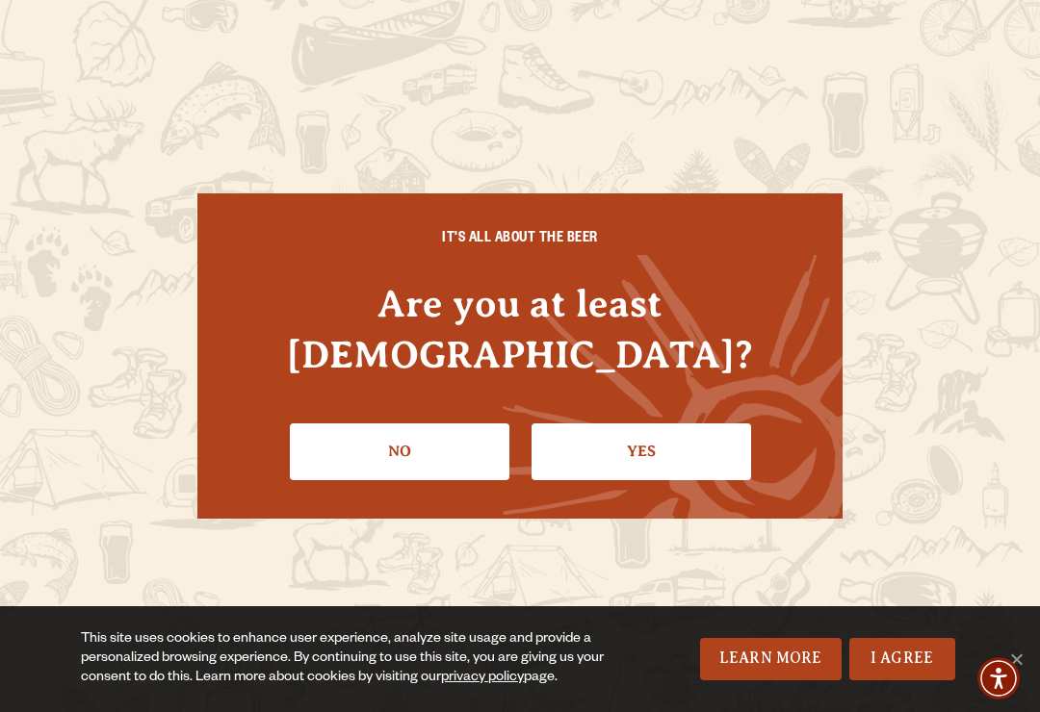
click at [666, 432] on link "Yes" at bounding box center [640, 452] width 219 height 56
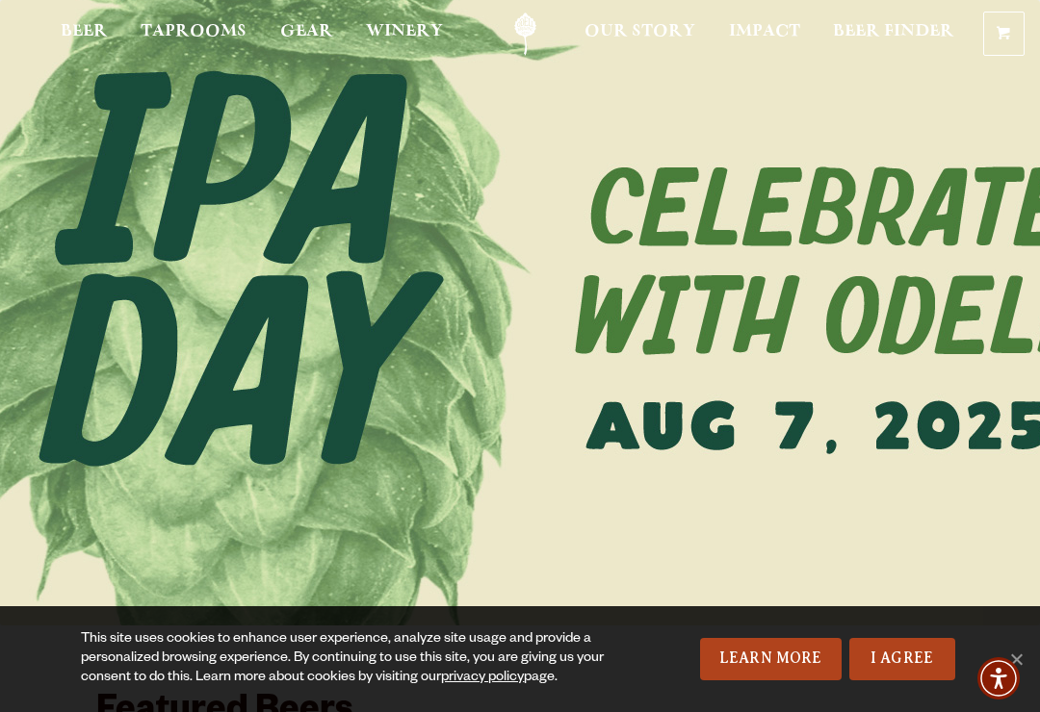
click at [910, 664] on link "I Agree" at bounding box center [902, 659] width 106 height 42
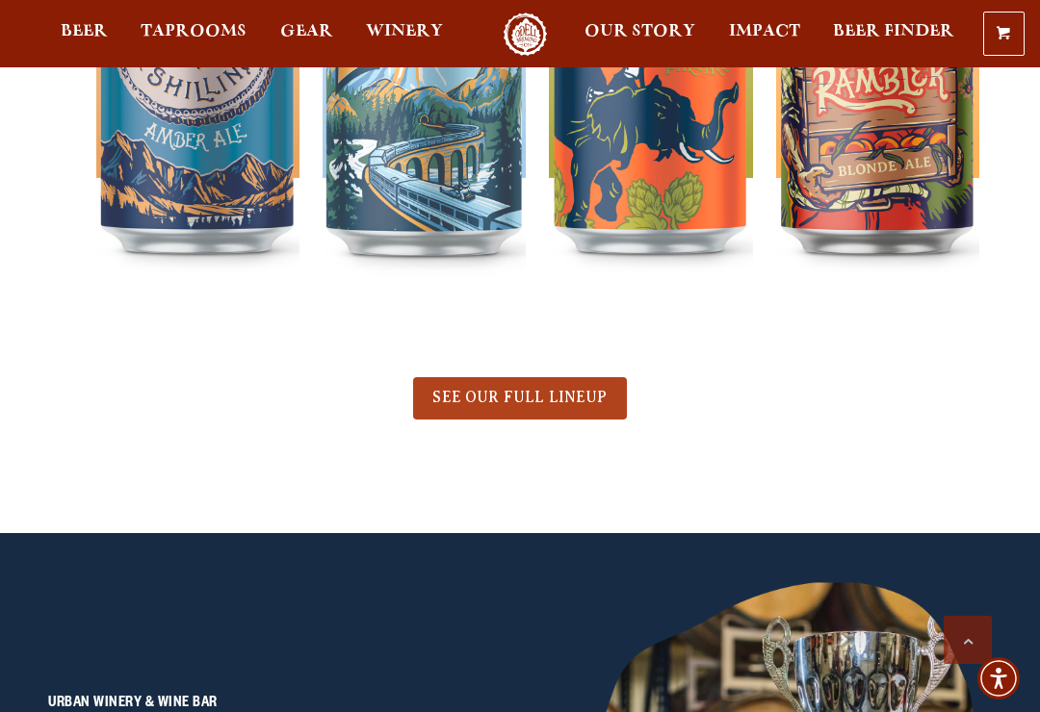
scroll to position [968, 0]
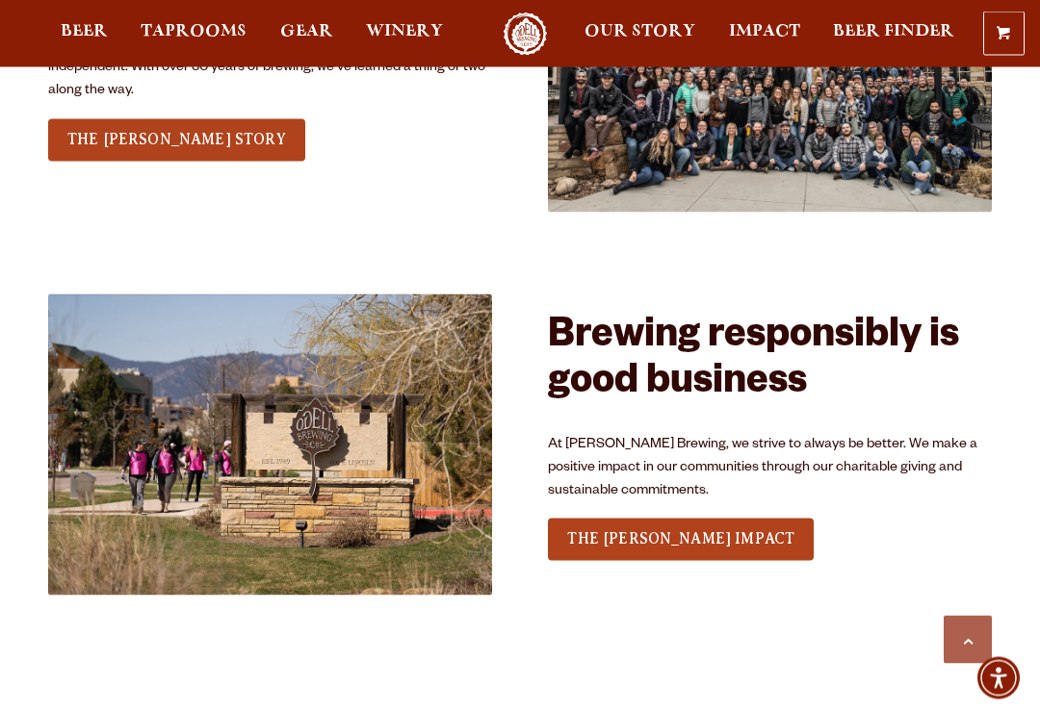
scroll to position [2325, 0]
click at [90, 23] on link "Beer" at bounding box center [84, 34] width 72 height 43
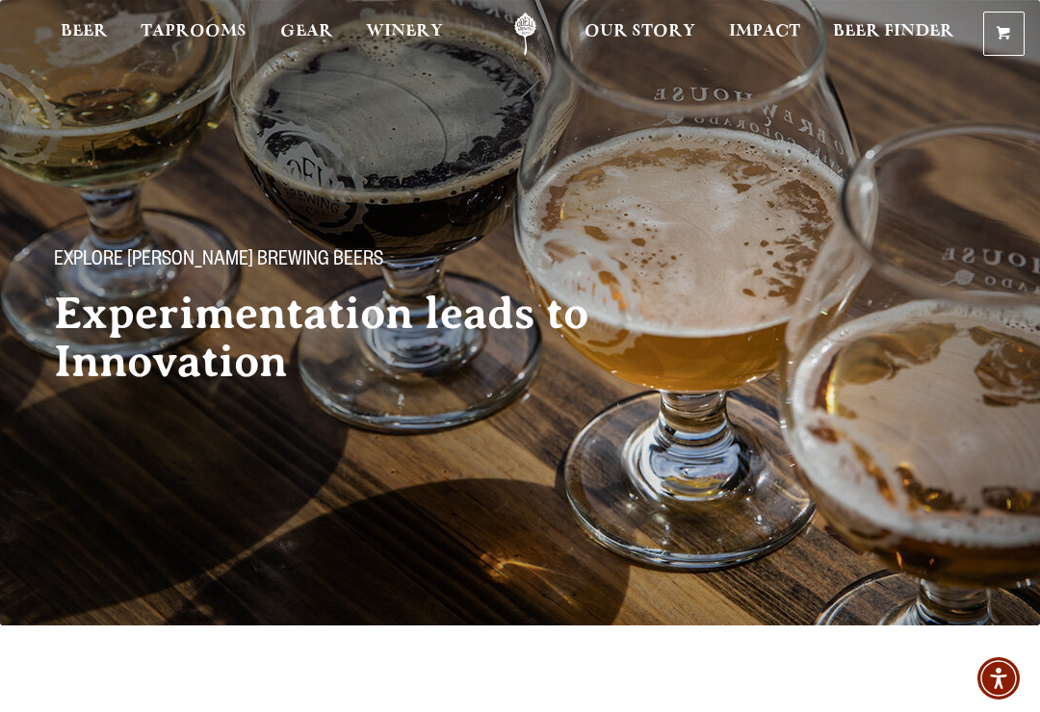
click at [173, 26] on span "Taprooms" at bounding box center [194, 31] width 106 height 15
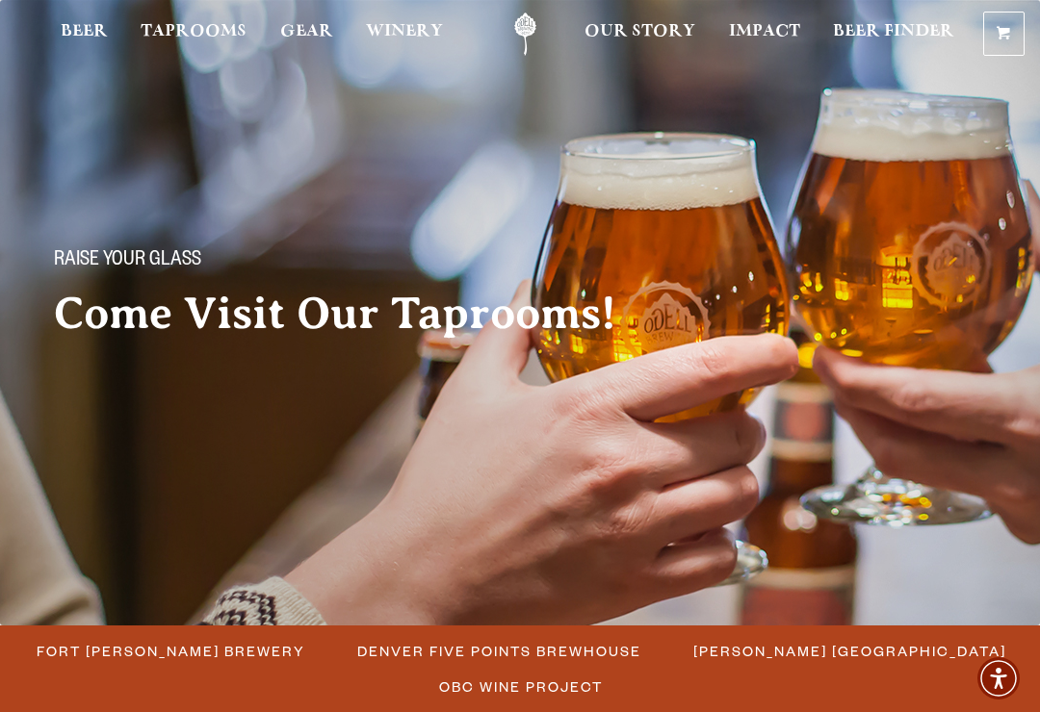
click at [204, 637] on span "Fort [PERSON_NAME] Brewery" at bounding box center [171, 651] width 269 height 28
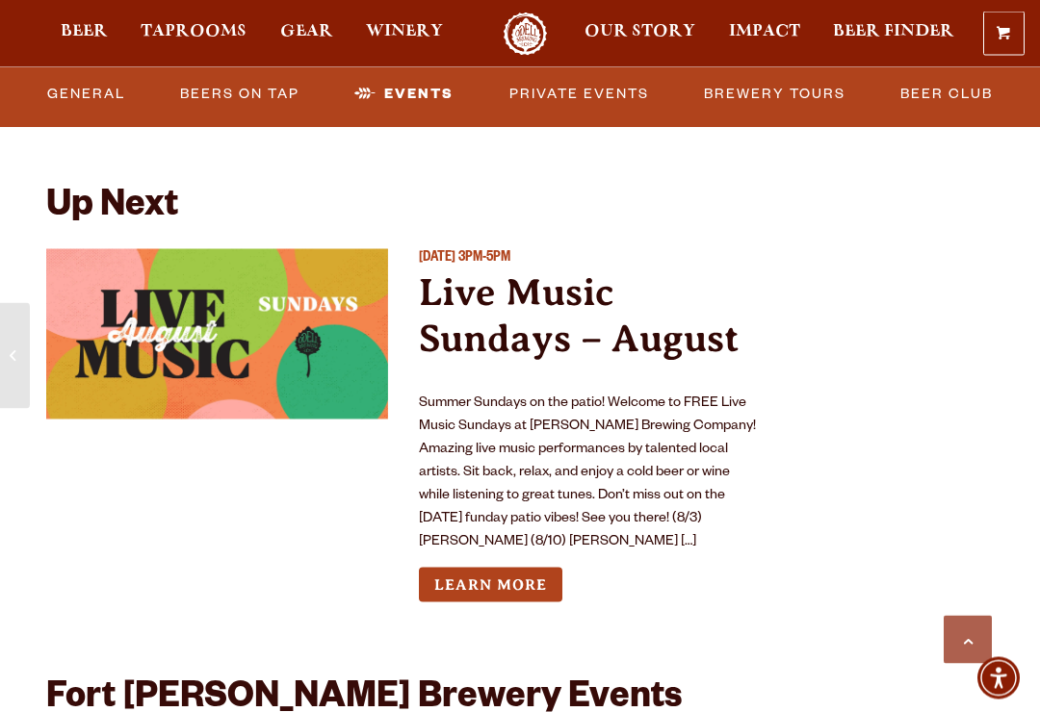
scroll to position [4592, 0]
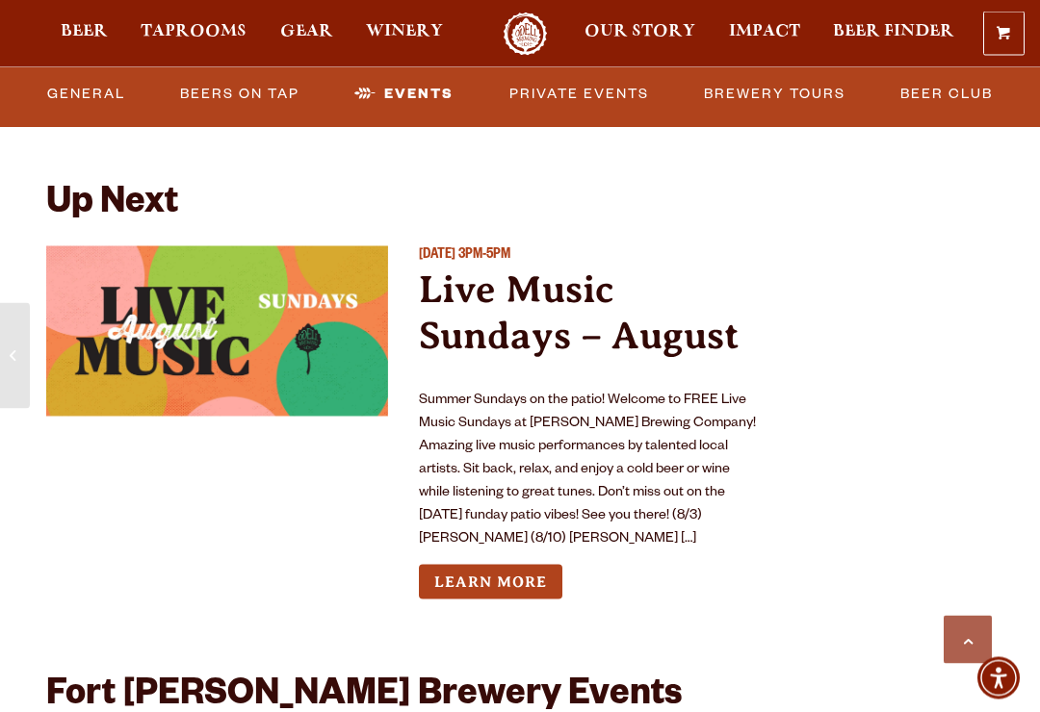
click at [503, 565] on link "Learn More" at bounding box center [490, 583] width 143 height 36
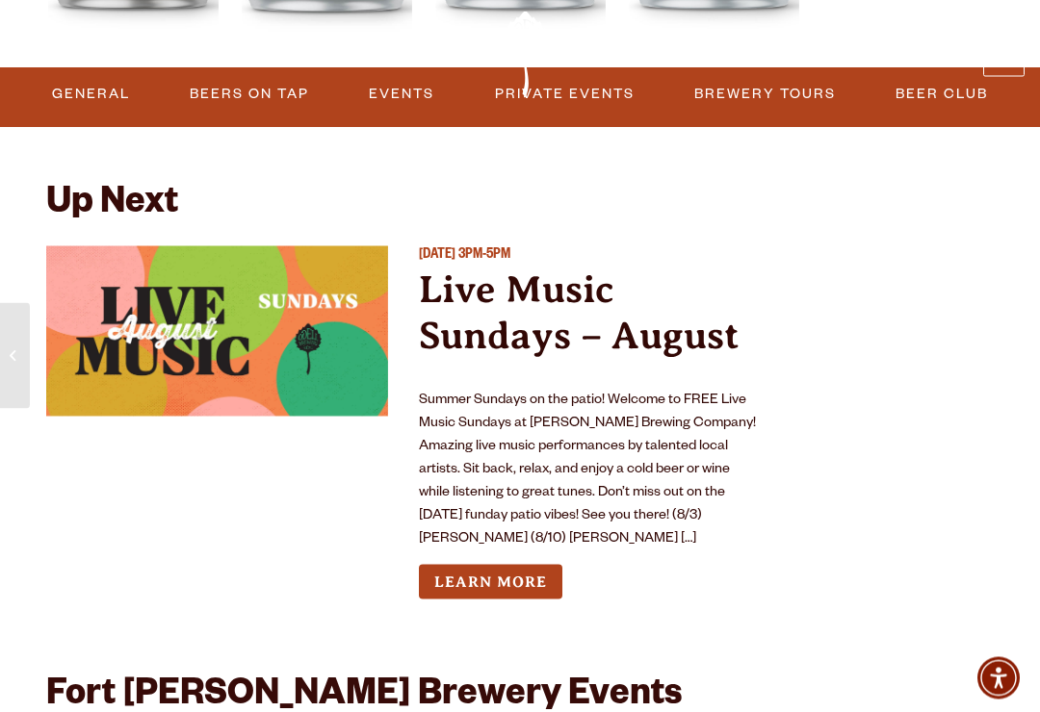
scroll to position [4623, 0]
